Goal: Information Seeking & Learning: Learn about a topic

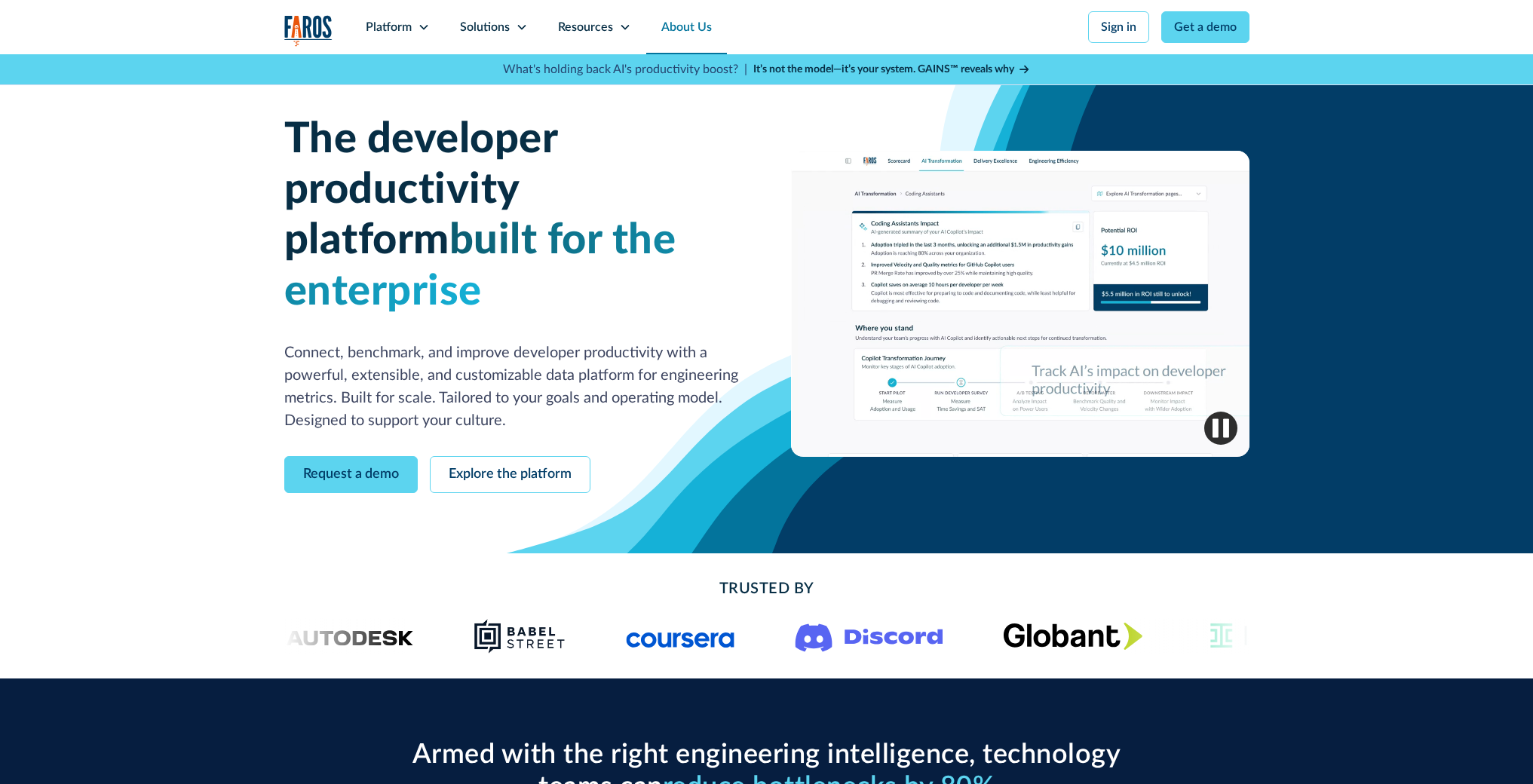
click at [689, 29] on link "About Us" at bounding box center [686, 27] width 81 height 54
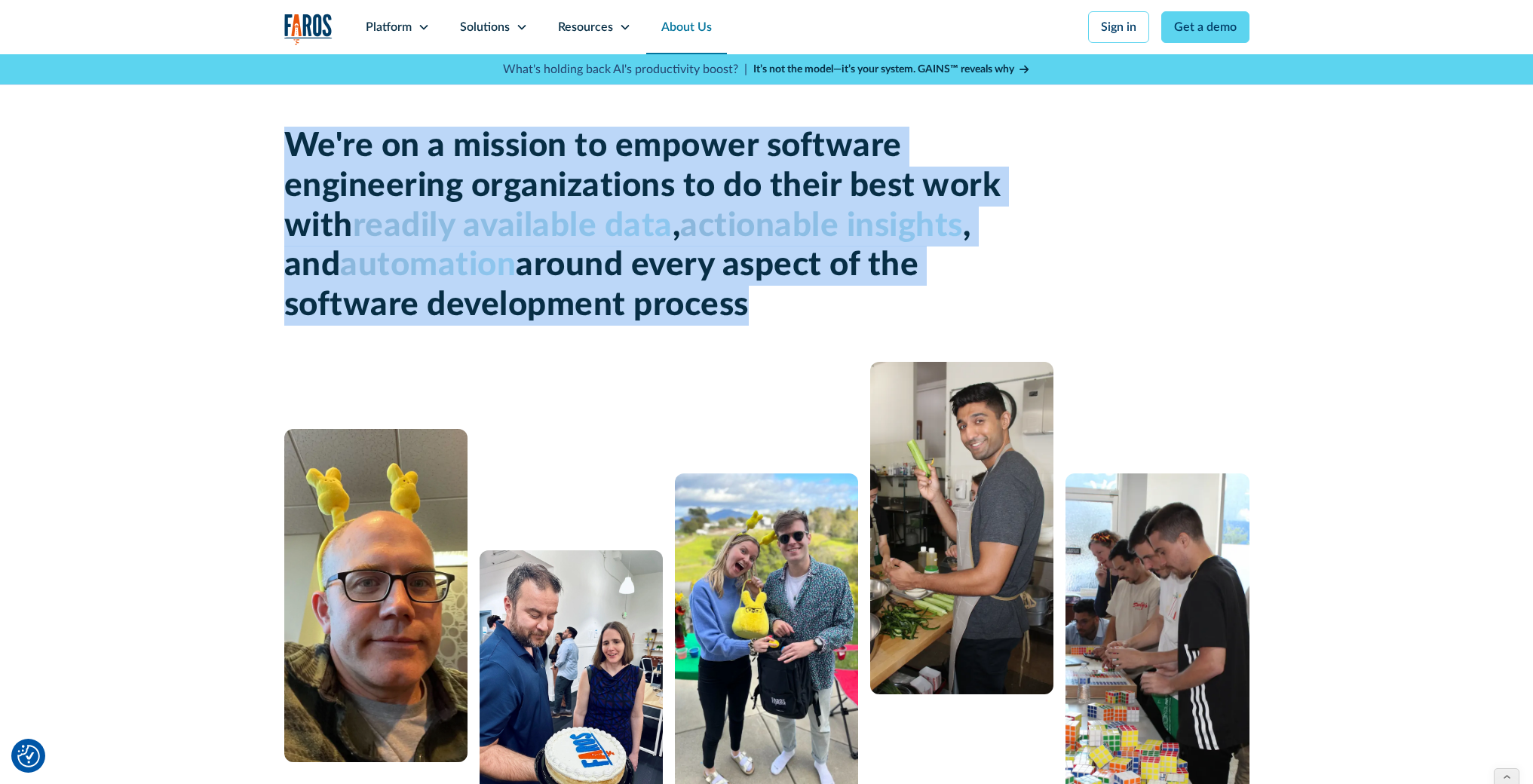
drag, startPoint x: 757, startPoint y: 307, endPoint x: 290, endPoint y: 149, distance: 493.0
click at [290, 149] on h1 "We're on a mission to empower software engineering organizations to do their be…" at bounding box center [646, 226] width 724 height 199
copy h1 "We're on a mission to empower software engineering organizations to do their be…"
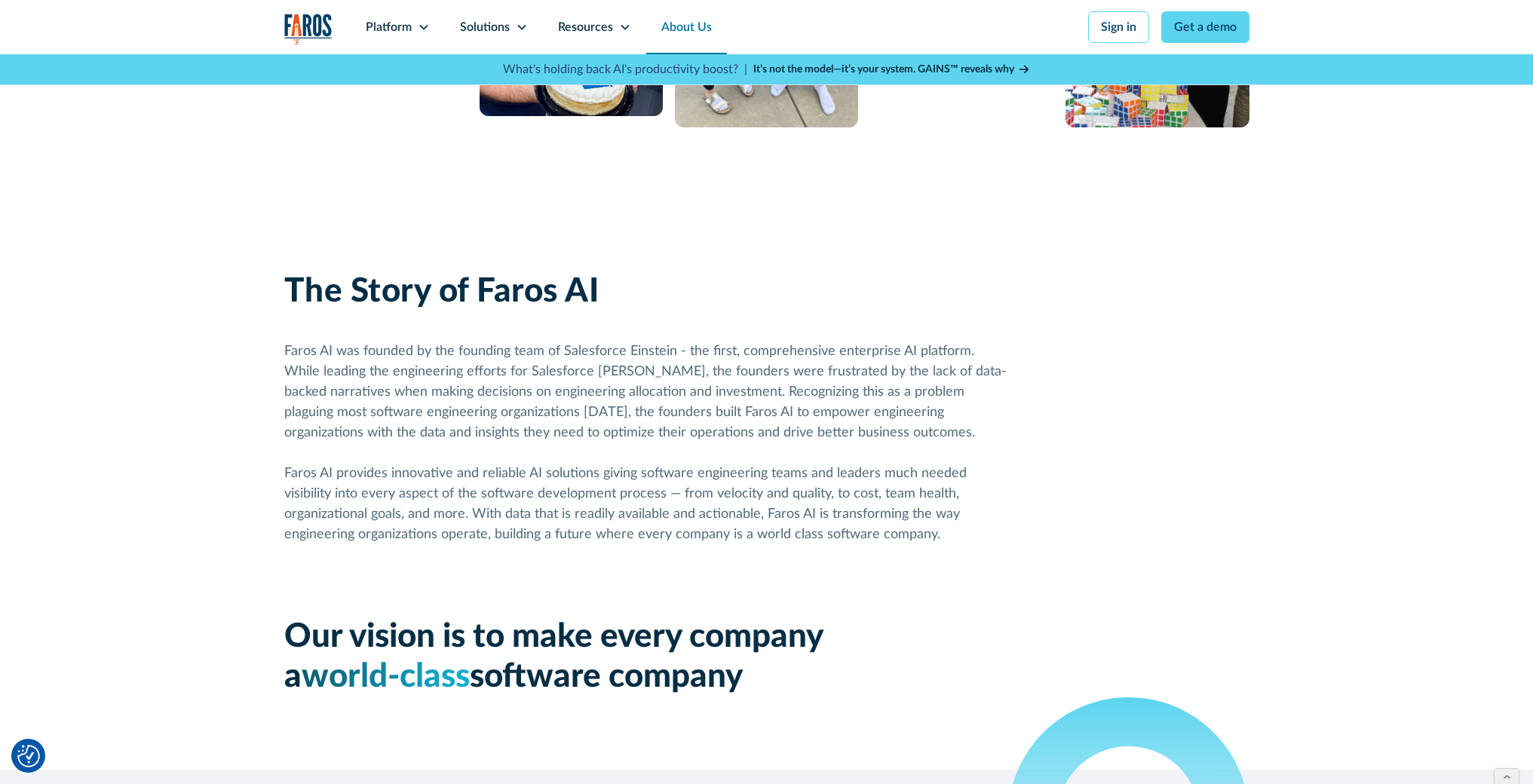
scroll to position [766, 0]
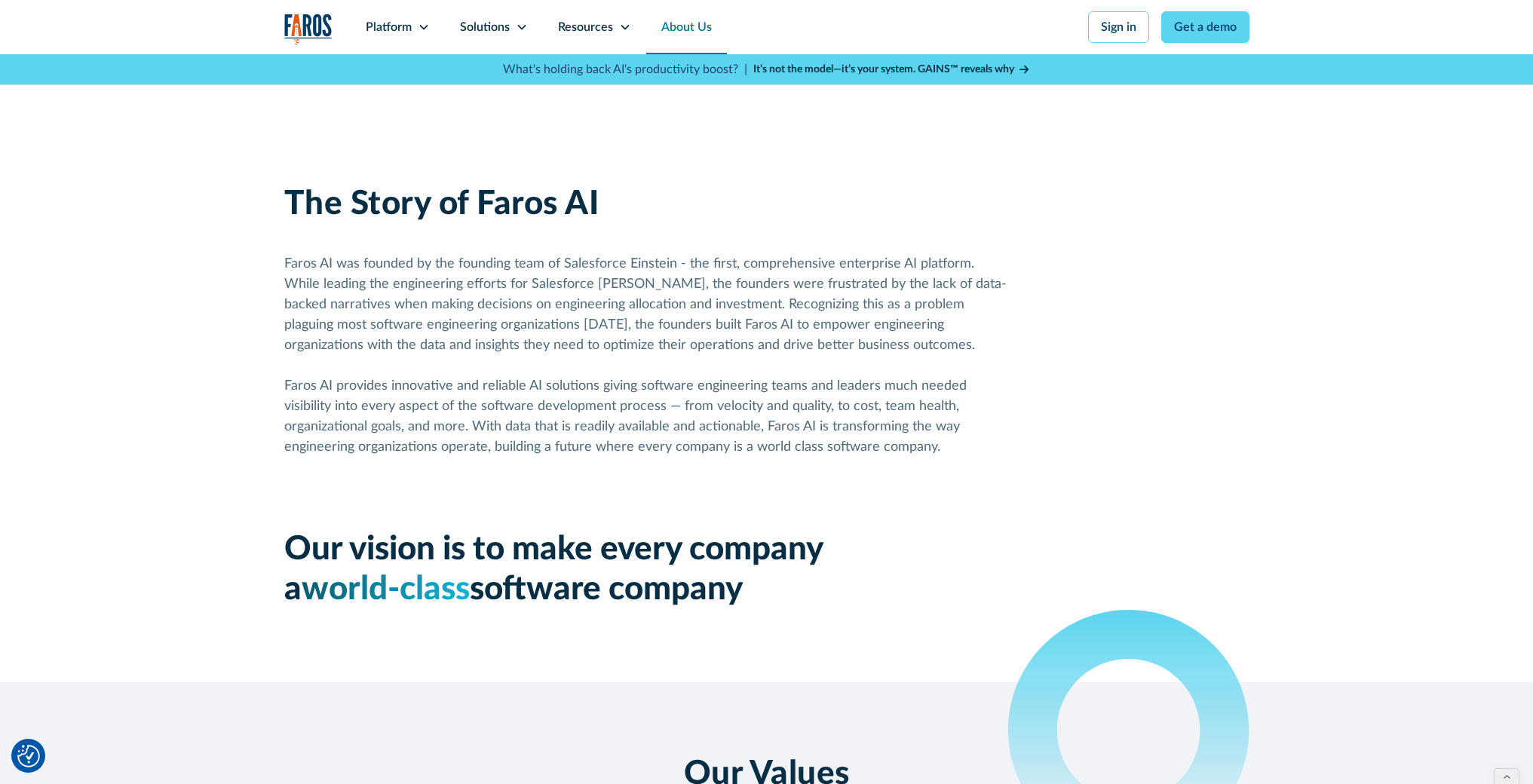
drag, startPoint x: 285, startPoint y: 555, endPoint x: 758, endPoint y: 587, distance: 474.1
click at [758, 587] on div "Our vision is to make every company a world-class software company" at bounding box center [646, 570] width 724 height 80
copy div "Our vision is to make every company a world-class software company"
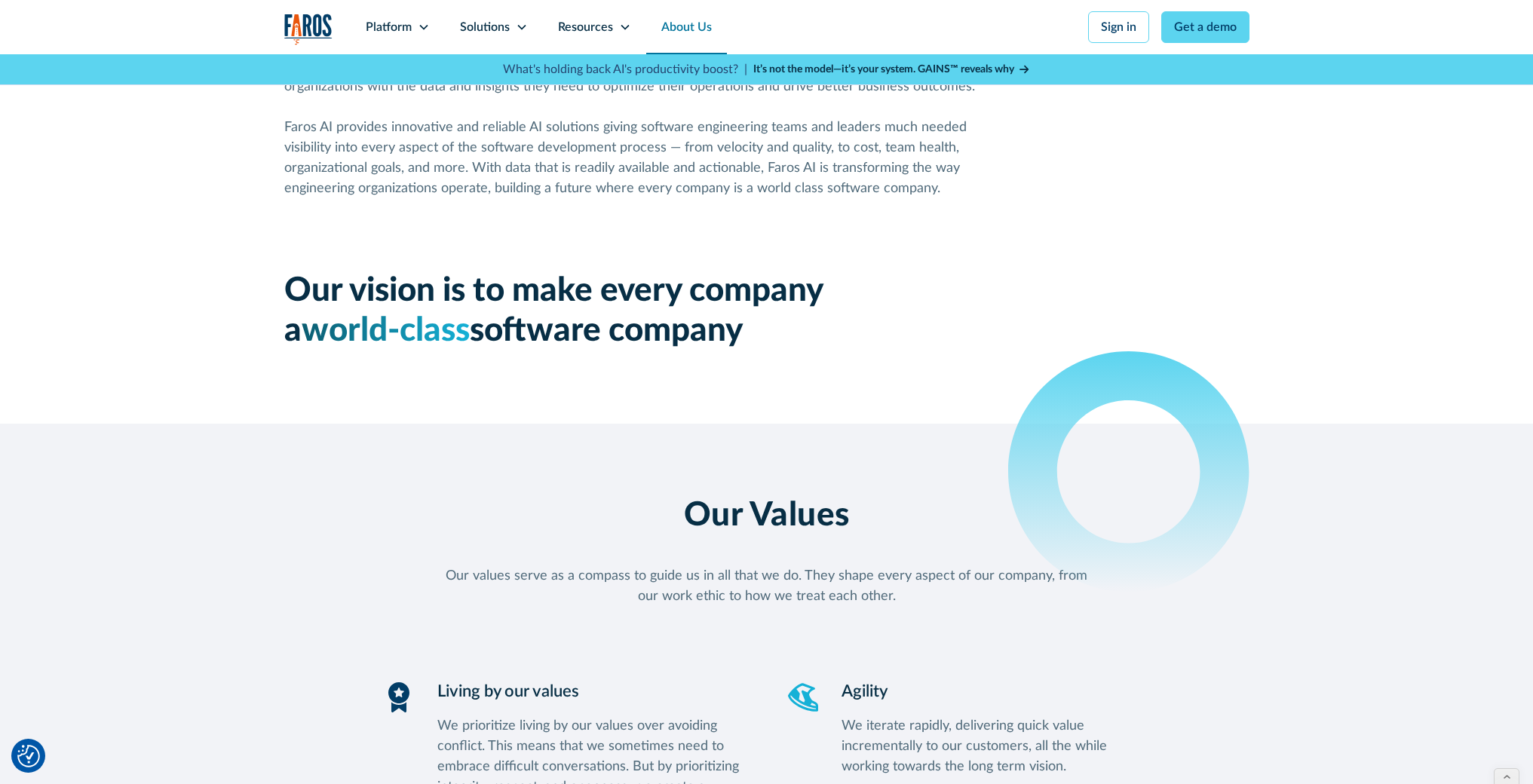
scroll to position [718, 0]
